Goal: Task Accomplishment & Management: Manage account settings

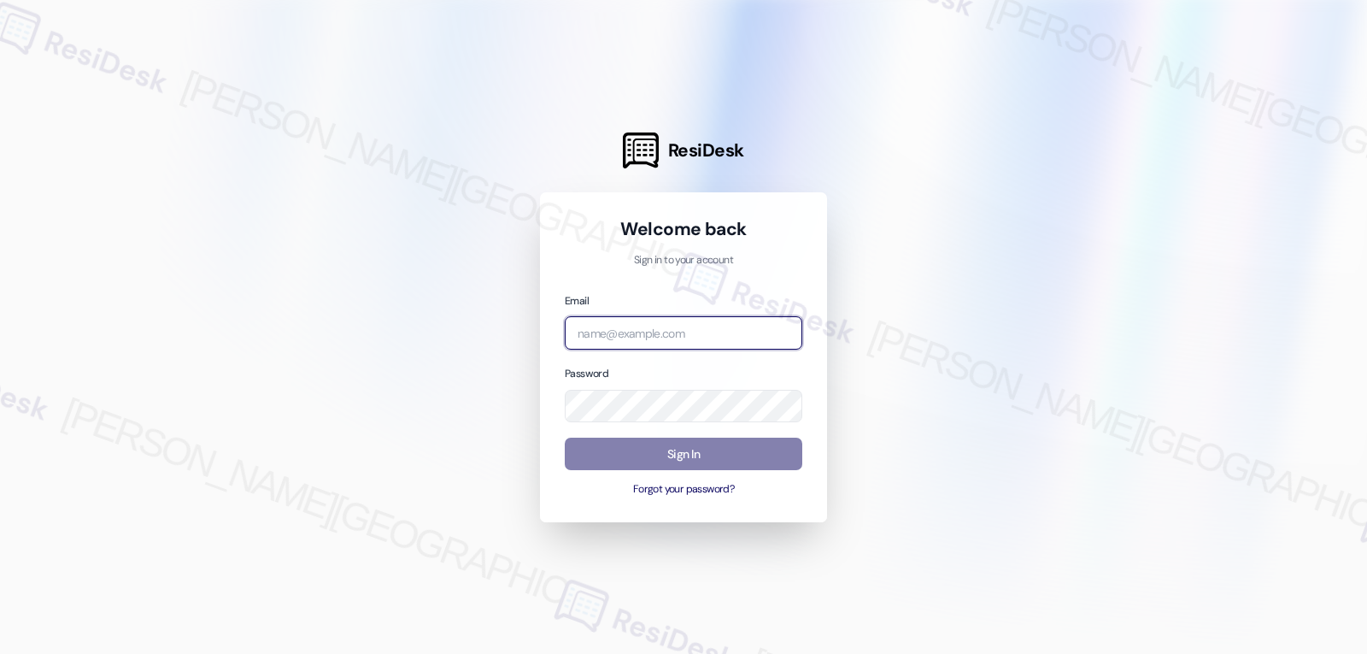
click at [687, 340] on input "email" at bounding box center [684, 332] width 238 height 33
click at [615, 332] on input "email" at bounding box center [684, 332] width 238 height 33
paste input "[EMAIL_ADDRESS][DOMAIN_NAME]"
type input "[EMAIL_ADDRESS][DOMAIN_NAME]"
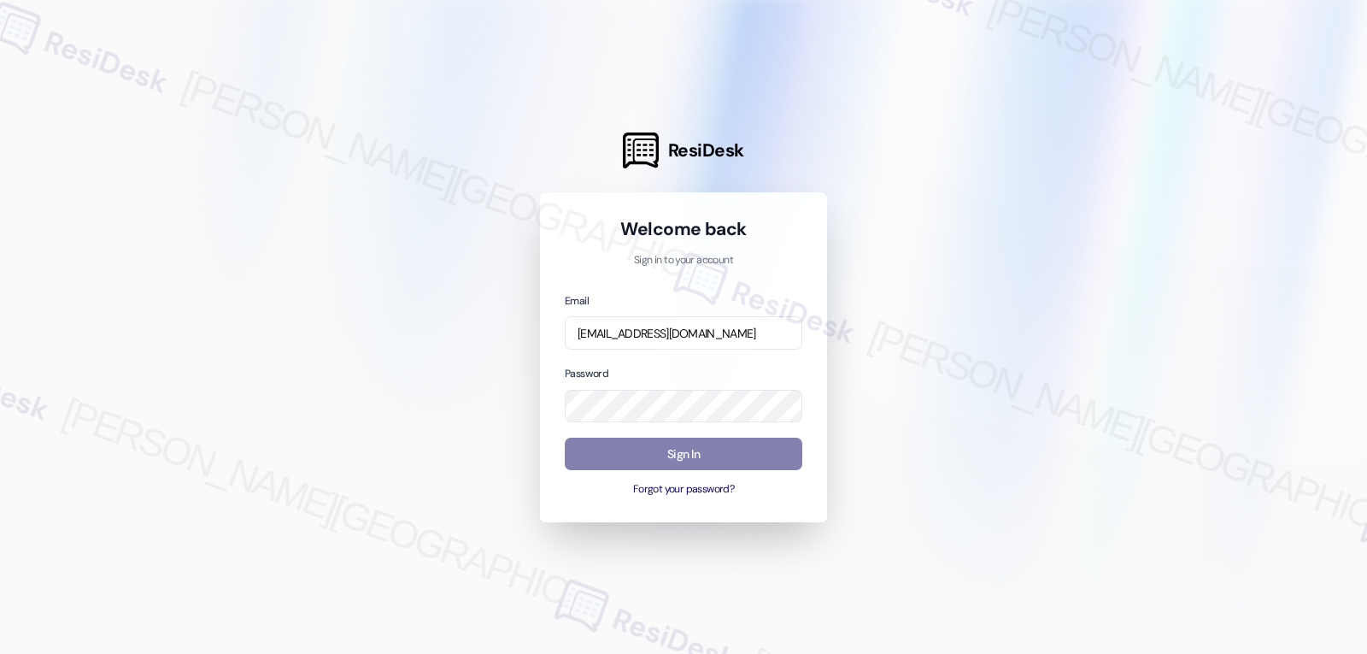
scroll to position [0, 0]
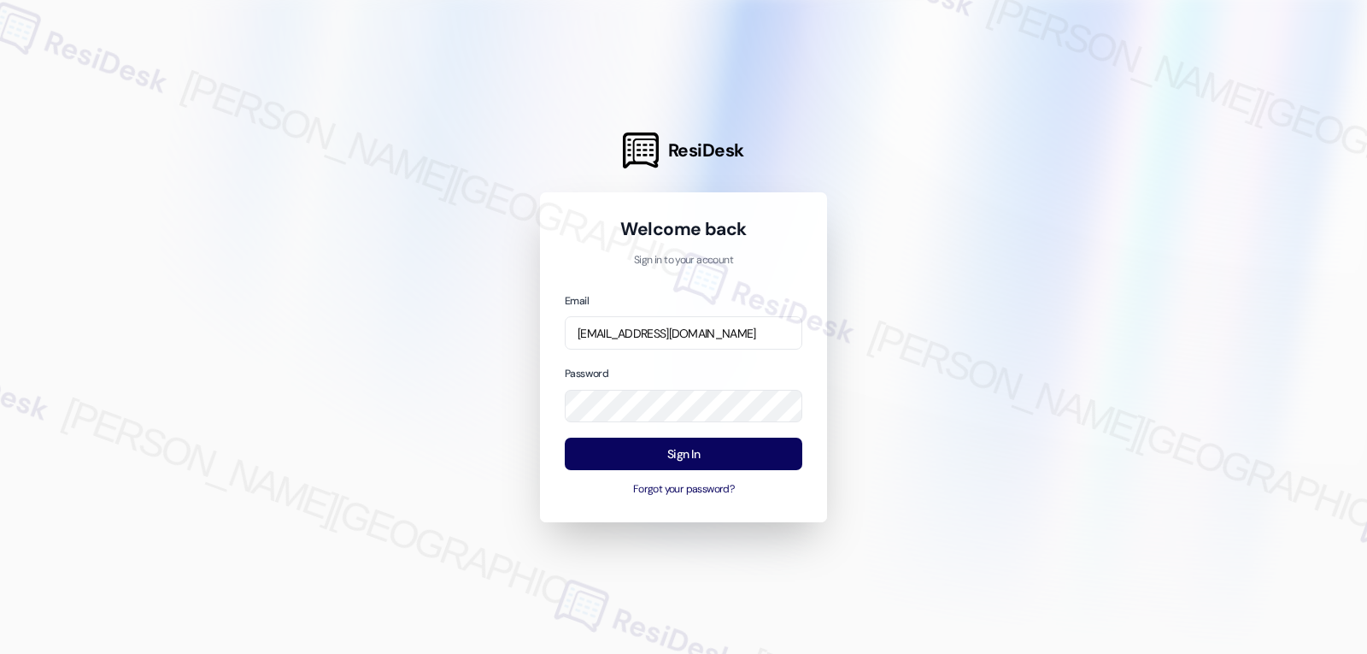
click at [635, 369] on div "Password" at bounding box center [684, 393] width 238 height 58
click at [687, 457] on button "Sign In" at bounding box center [684, 453] width 238 height 33
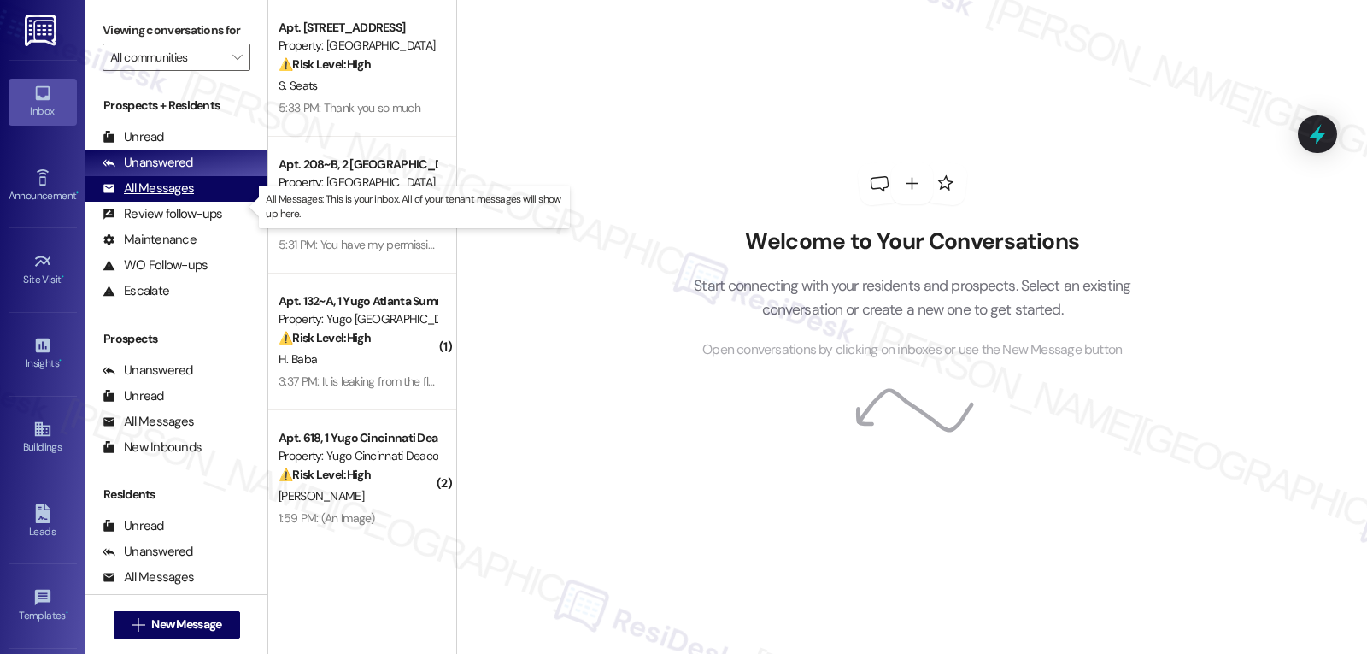
click at [173, 197] on div "All Messages" at bounding box center [148, 188] width 91 height 18
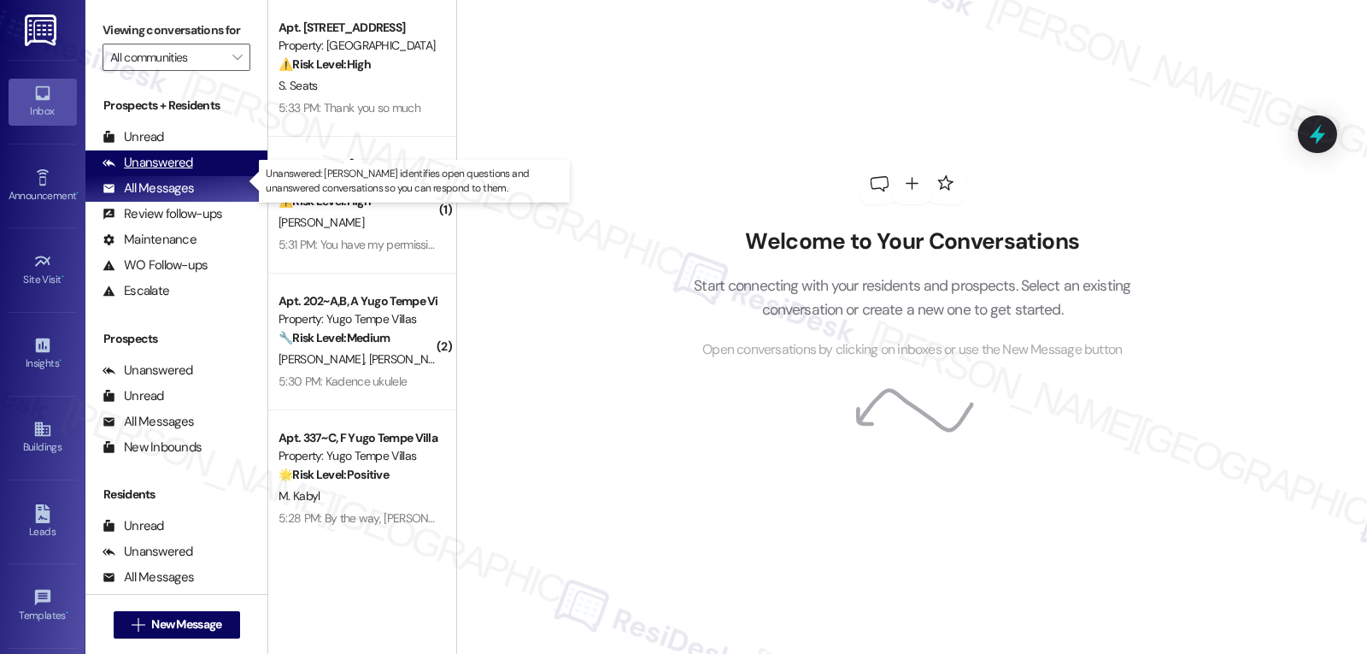
click at [166, 172] on div "Unanswered" at bounding box center [148, 163] width 91 height 18
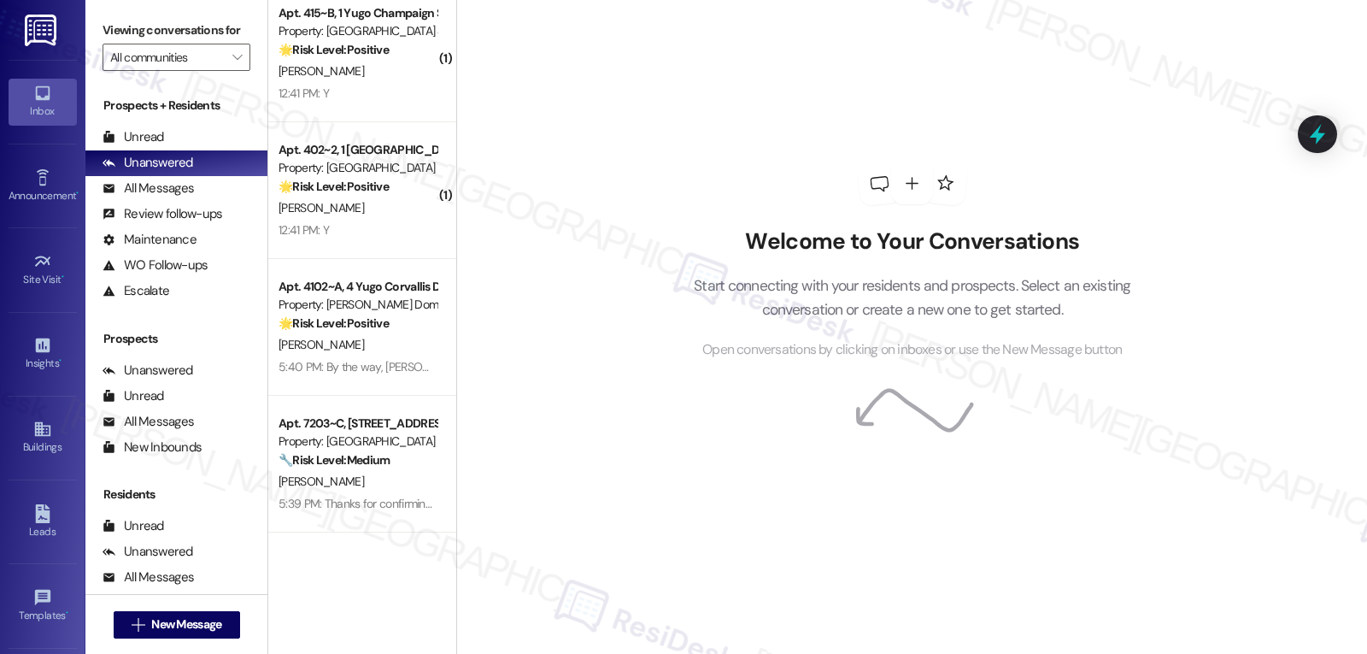
scroll to position [161, 0]
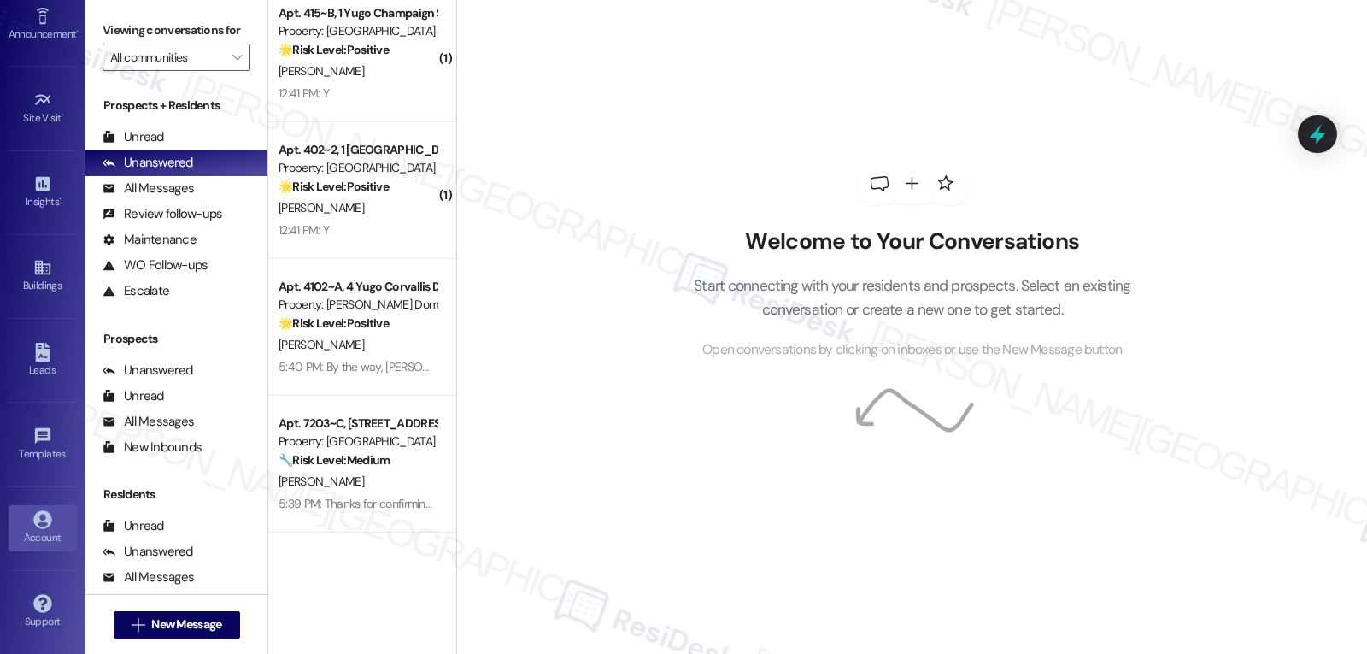
click at [44, 526] on icon at bounding box center [42, 519] width 18 height 18
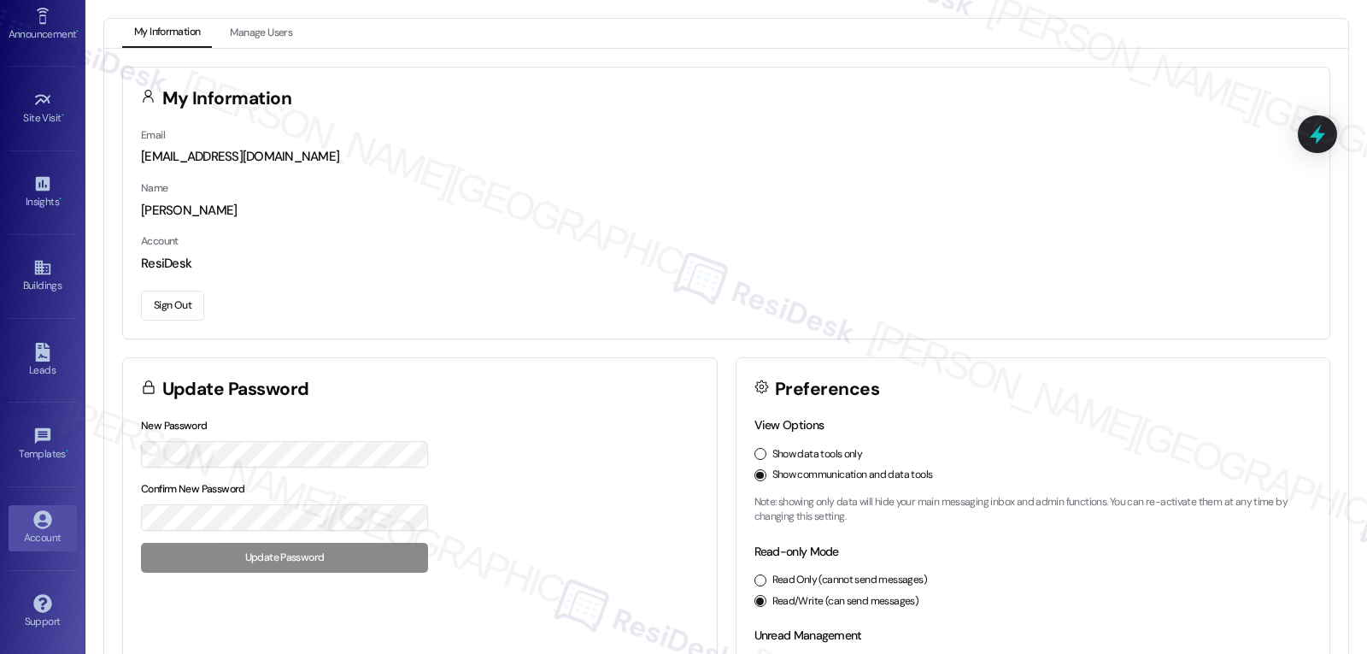
click at [175, 301] on button "Sign Out" at bounding box center [172, 306] width 63 height 30
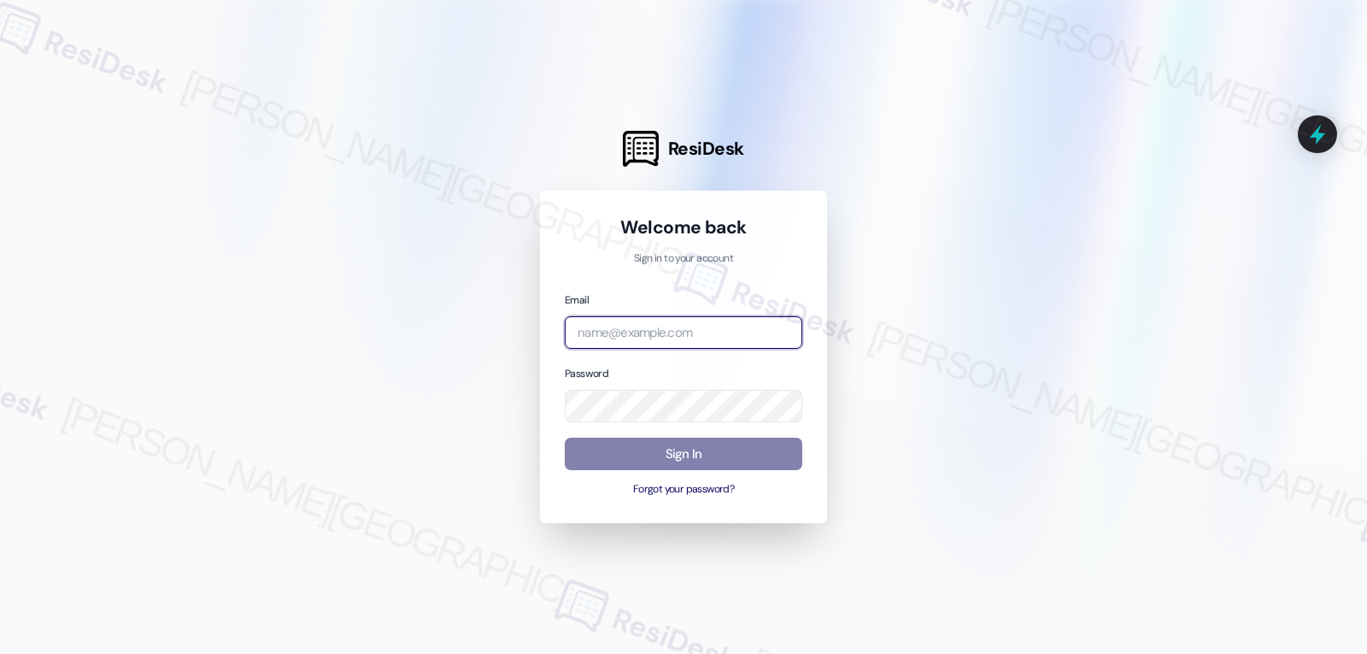
click at [620, 328] on input "email" at bounding box center [684, 332] width 238 height 33
click at [664, 332] on input "email" at bounding box center [684, 332] width 238 height 33
paste input "[EMAIL_ADDRESS][DOMAIN_NAME]"
type input "[EMAIL_ADDRESS][DOMAIN_NAME]"
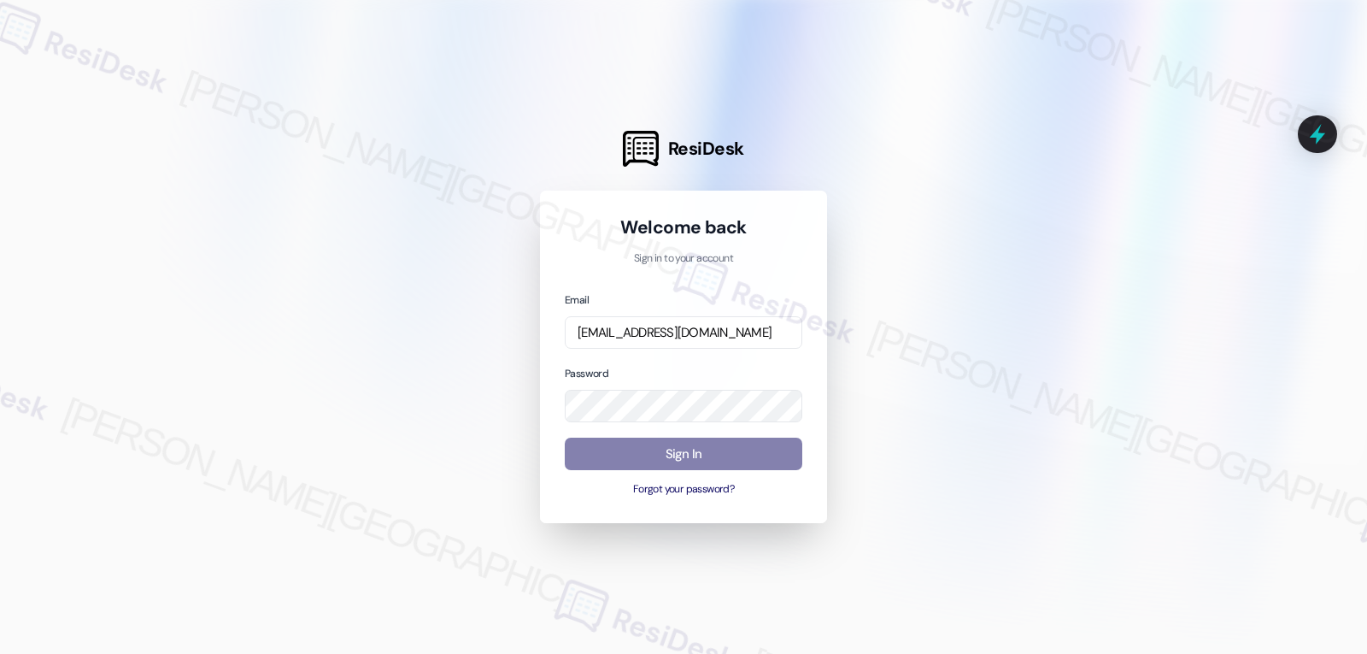
scroll to position [0, 0]
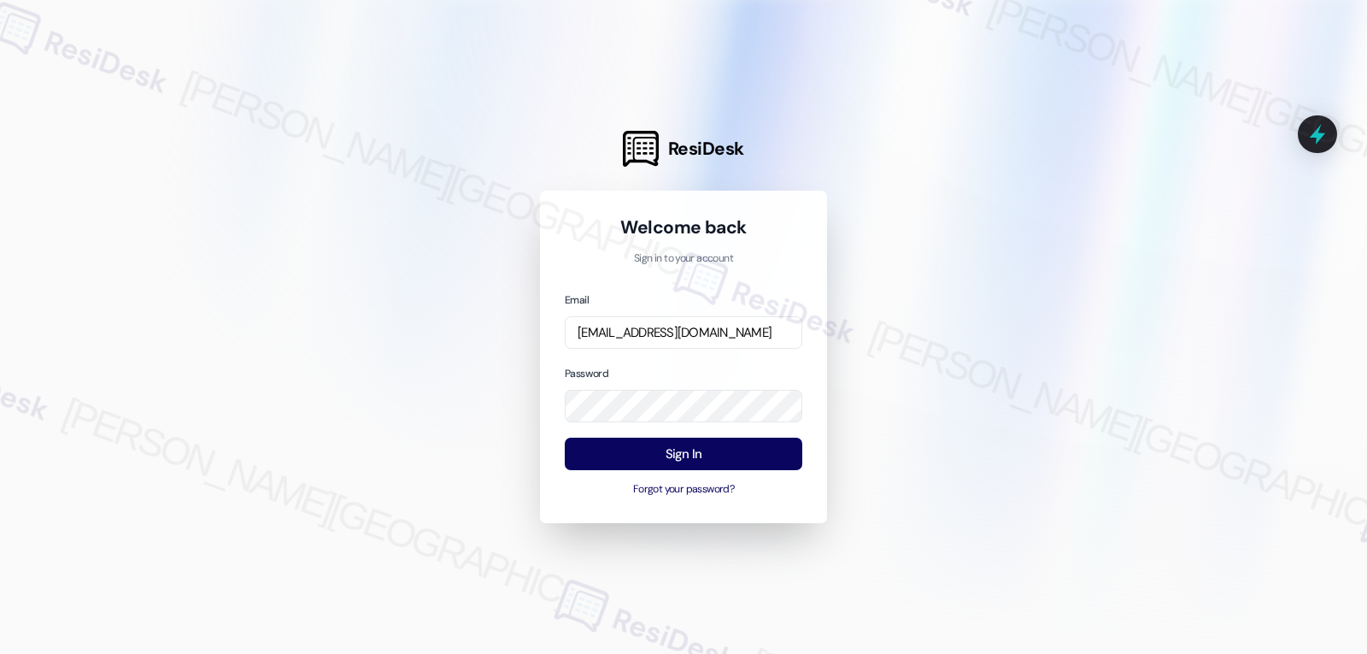
click at [674, 364] on div "Password" at bounding box center [684, 393] width 238 height 59
click at [680, 451] on button "Sign In" at bounding box center [684, 453] width 238 height 33
